Goal: Navigation & Orientation: Find specific page/section

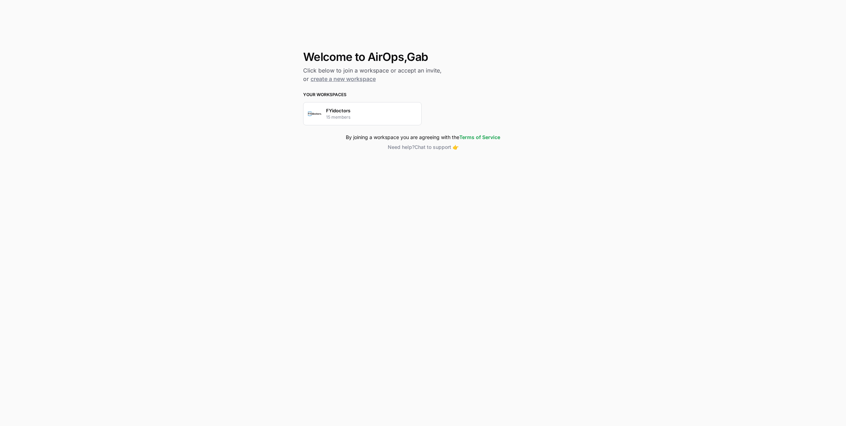
click at [357, 109] on div "FYidoctors 15 members" at bounding box center [362, 113] width 118 height 23
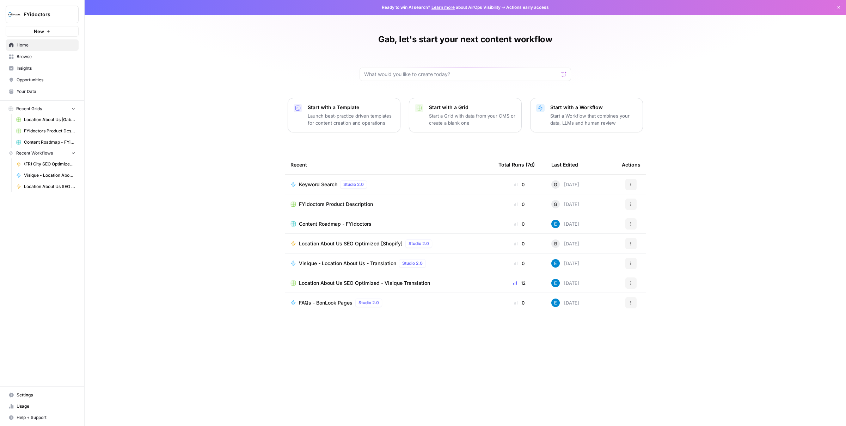
click at [365, 244] on span "Location About Us SEO Optimized [Shopify]" at bounding box center [351, 243] width 104 height 7
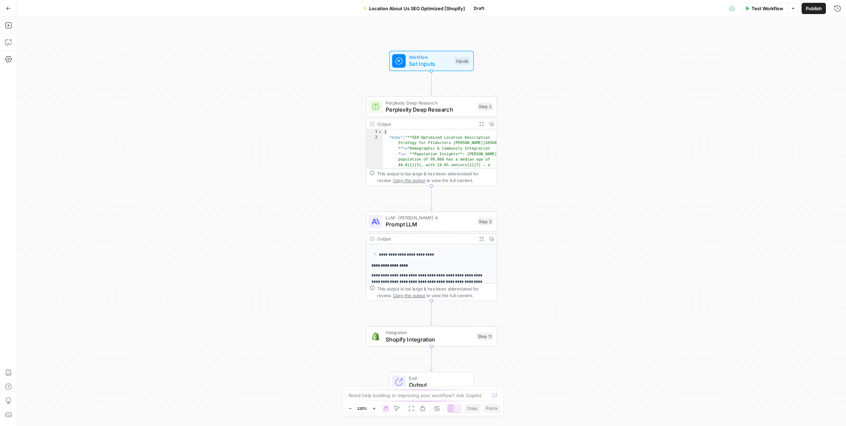
click at [10, 6] on icon "button" at bounding box center [8, 8] width 5 height 5
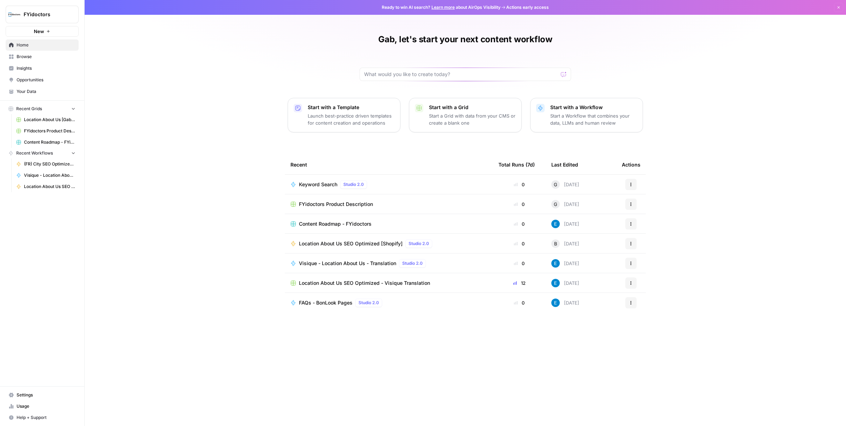
click at [33, 57] on span "Browse" at bounding box center [46, 57] width 59 height 6
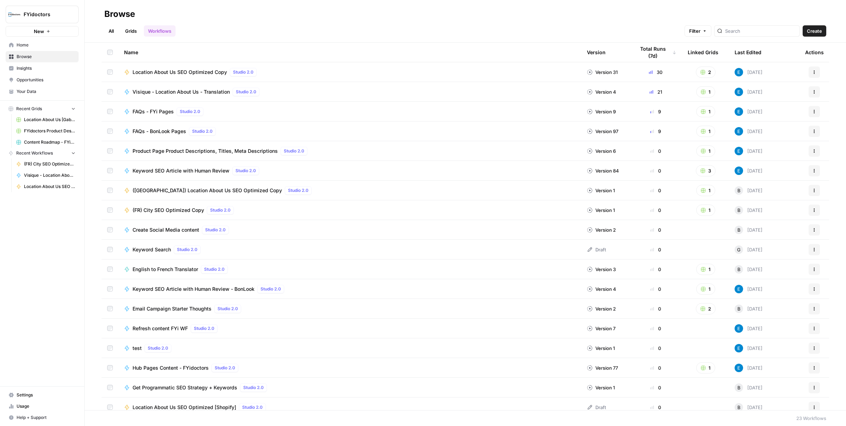
click at [131, 31] on link "Grids" at bounding box center [131, 30] width 20 height 11
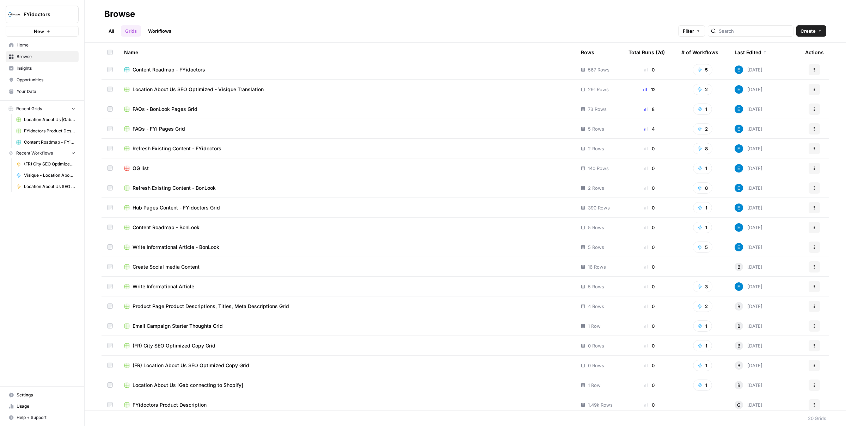
scroll to position [47, 0]
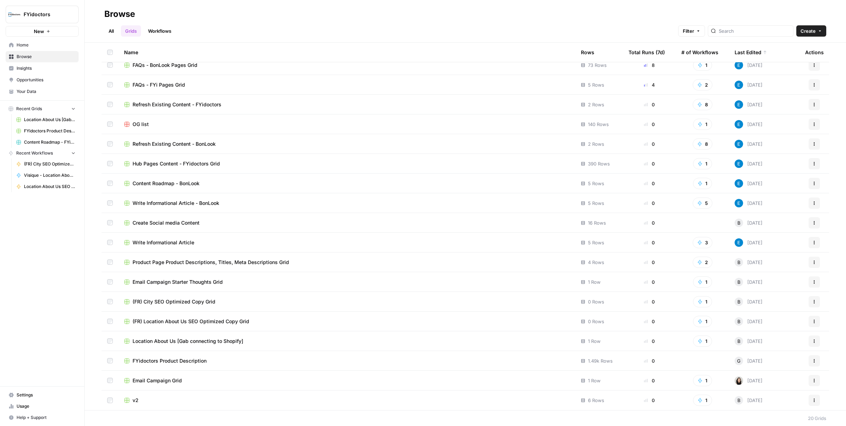
click at [325, 258] on td "Product Page Product Descriptions, Titles, Meta Descriptions Grid" at bounding box center [346, 262] width 457 height 19
click at [251, 263] on span "Product Page Product Descriptions, Titles, Meta Descriptions Grid" at bounding box center [210, 262] width 156 height 7
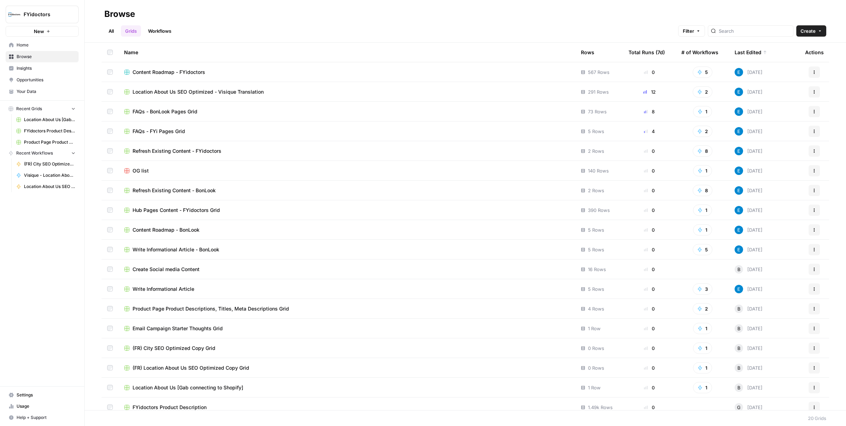
click at [24, 45] on span "Home" at bounding box center [46, 45] width 59 height 6
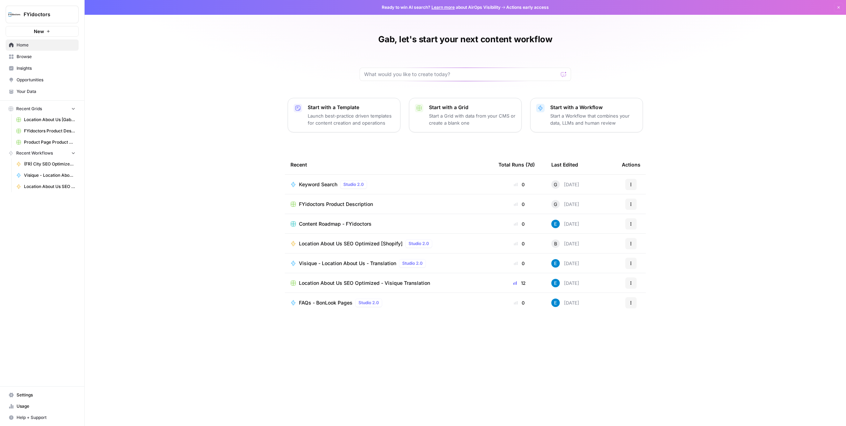
click at [332, 244] on span "Location About Us SEO Optimized [Shopify]" at bounding box center [351, 243] width 104 height 7
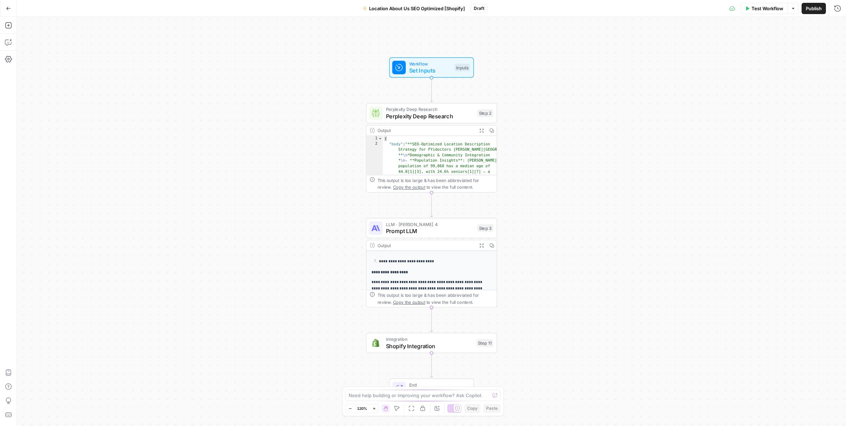
click at [5, 7] on button "Go Back" at bounding box center [8, 8] width 13 height 13
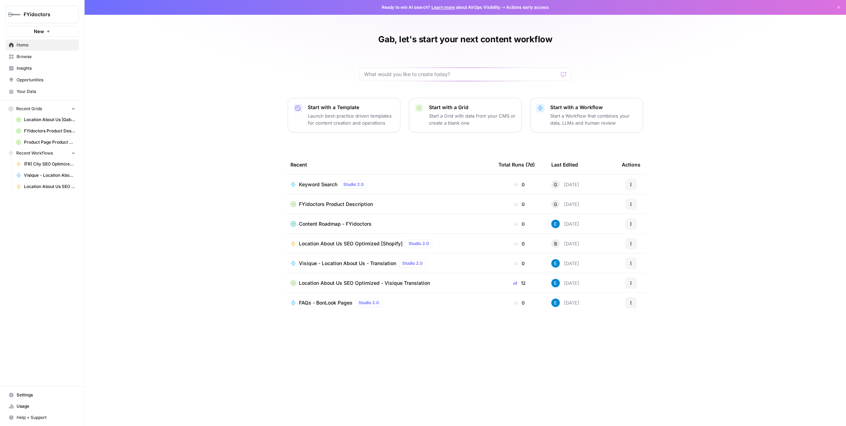
click at [45, 141] on span "Product Page Product Descriptions, Titles, Meta Descriptions Grid" at bounding box center [49, 142] width 51 height 6
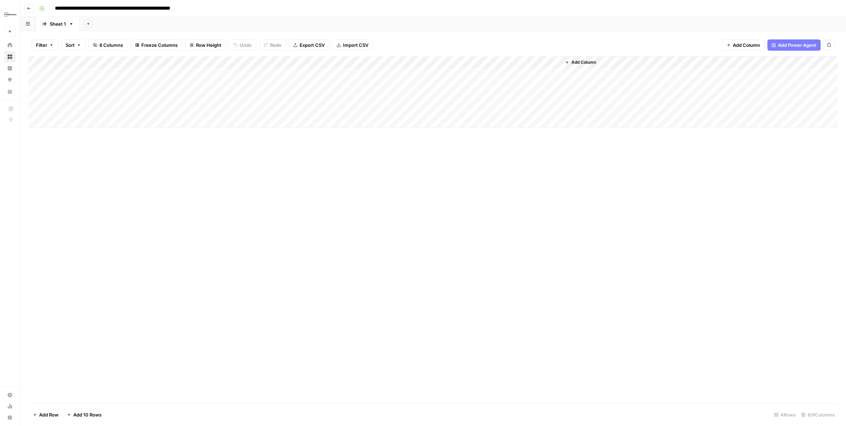
click at [27, 4] on button "Go back" at bounding box center [28, 8] width 9 height 9
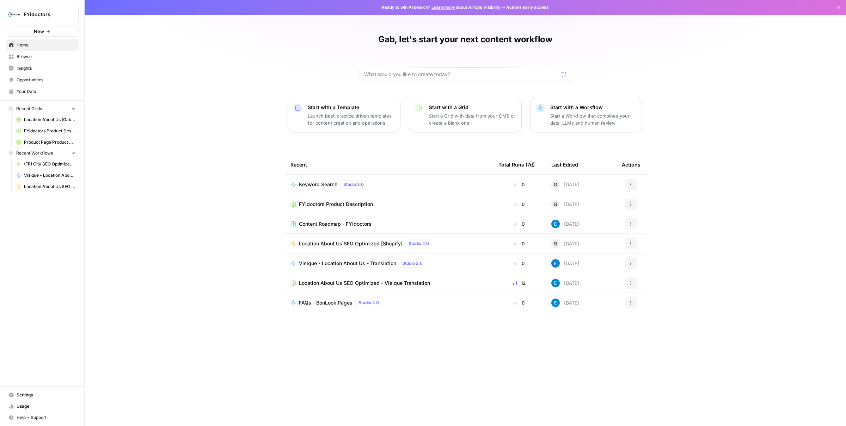
click at [25, 57] on span "Browse" at bounding box center [46, 57] width 59 height 6
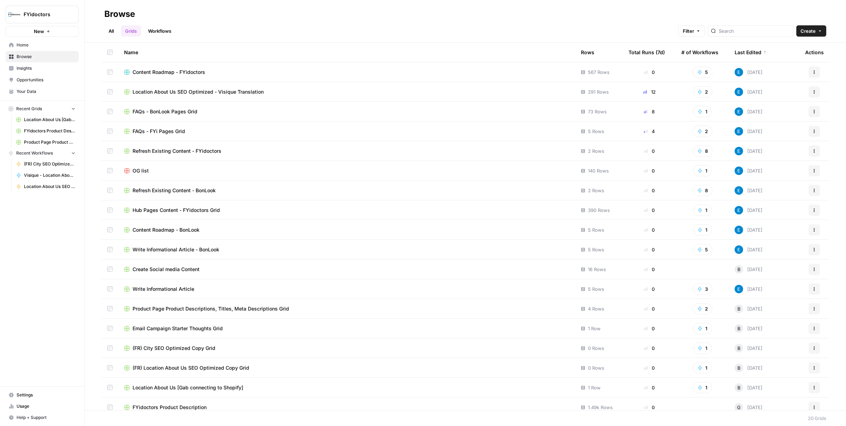
scroll to position [47, 0]
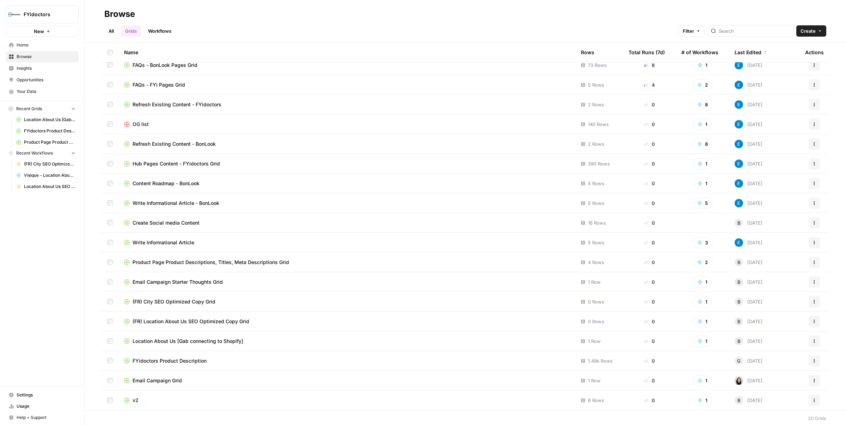
click at [180, 164] on span "Hub Pages Content - FYidoctors Grid" at bounding box center [175, 163] width 87 height 7
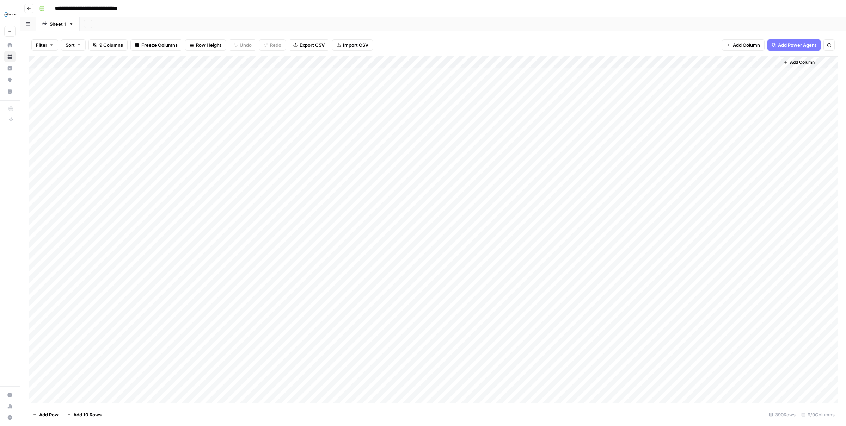
click at [30, 4] on button "Go back" at bounding box center [28, 8] width 9 height 9
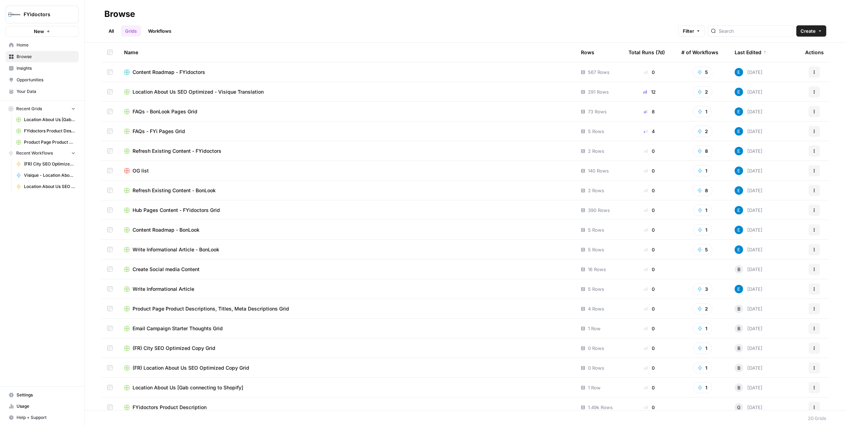
click at [316, 95] on td "Location About Us SEO Optimized - Visique Translation" at bounding box center [346, 91] width 457 height 19
click at [205, 94] on span "Location About Us SEO Optimized - Visique Translation" at bounding box center [197, 91] width 131 height 7
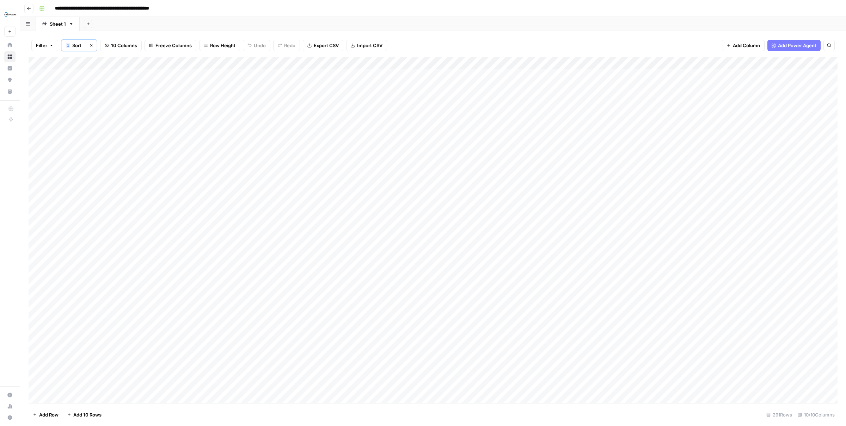
click at [480, 135] on div "Add Column" at bounding box center [433, 230] width 809 height 346
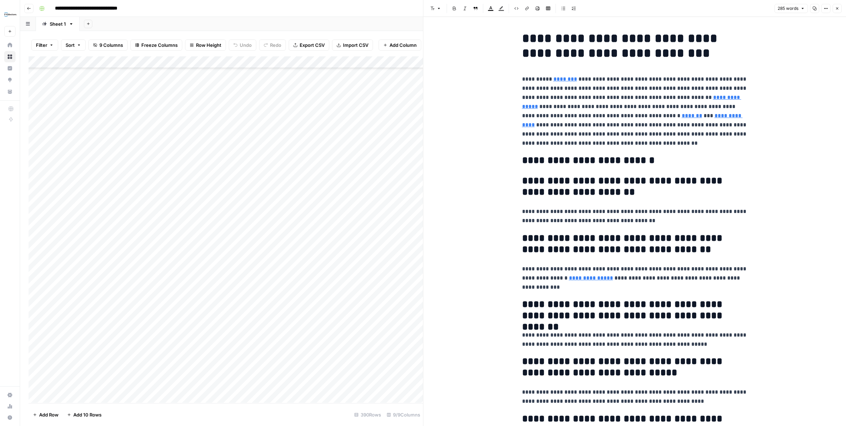
scroll to position [2110, 0]
